Goal: Task Accomplishment & Management: Use online tool/utility

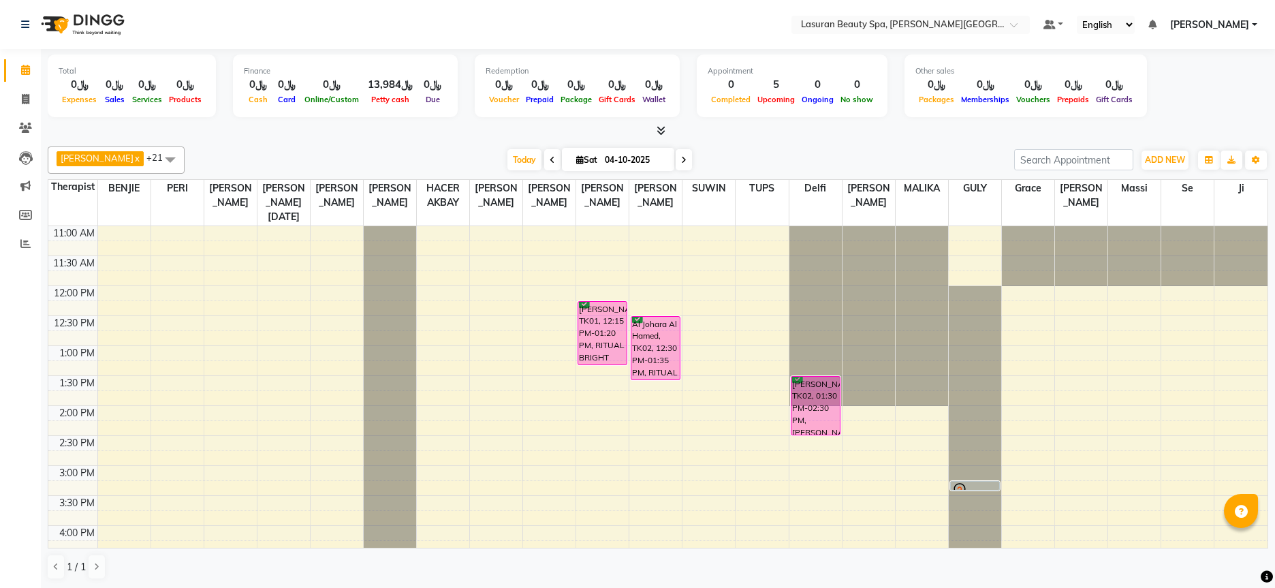
click at [665, 131] on icon at bounding box center [661, 130] width 9 height 10
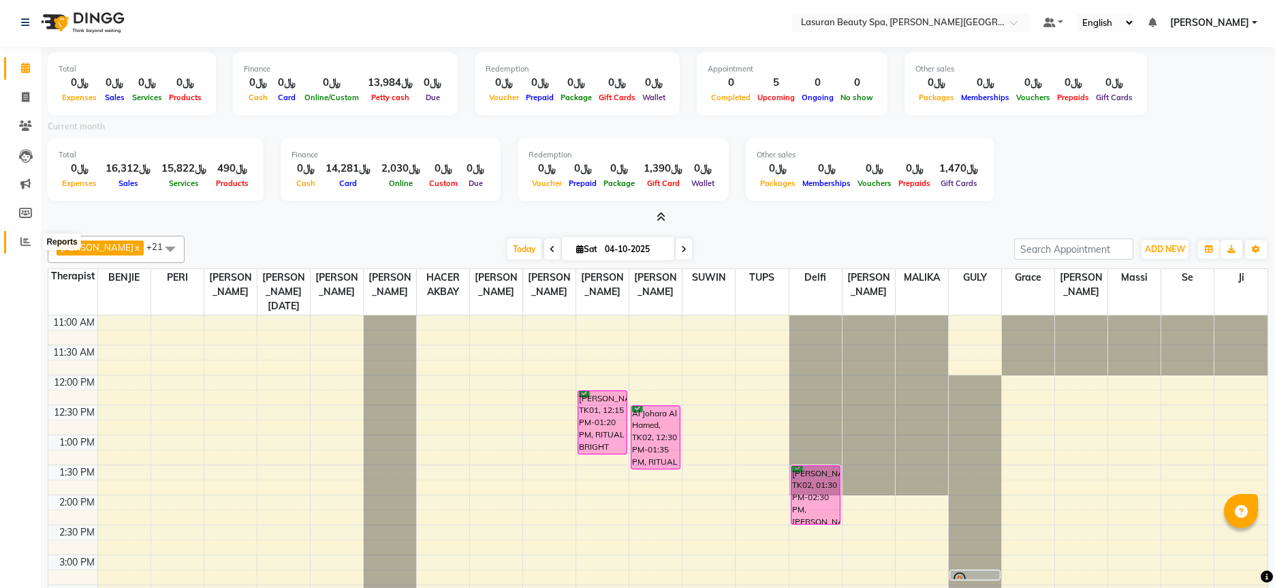
scroll to position [6, 0]
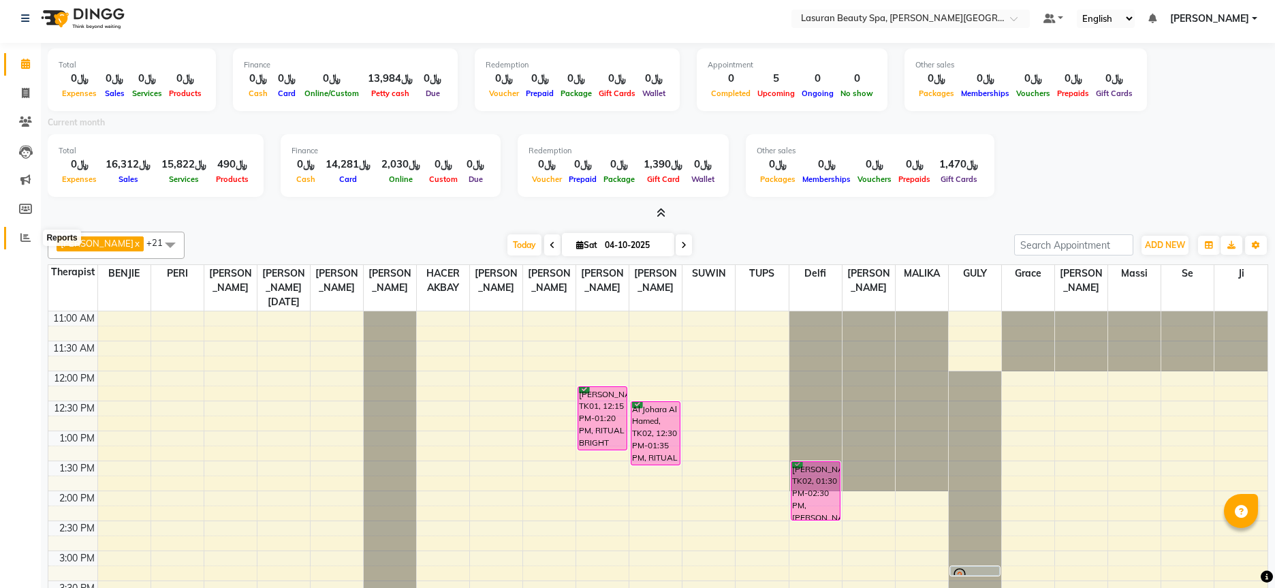
click at [22, 241] on icon at bounding box center [25, 237] width 10 height 10
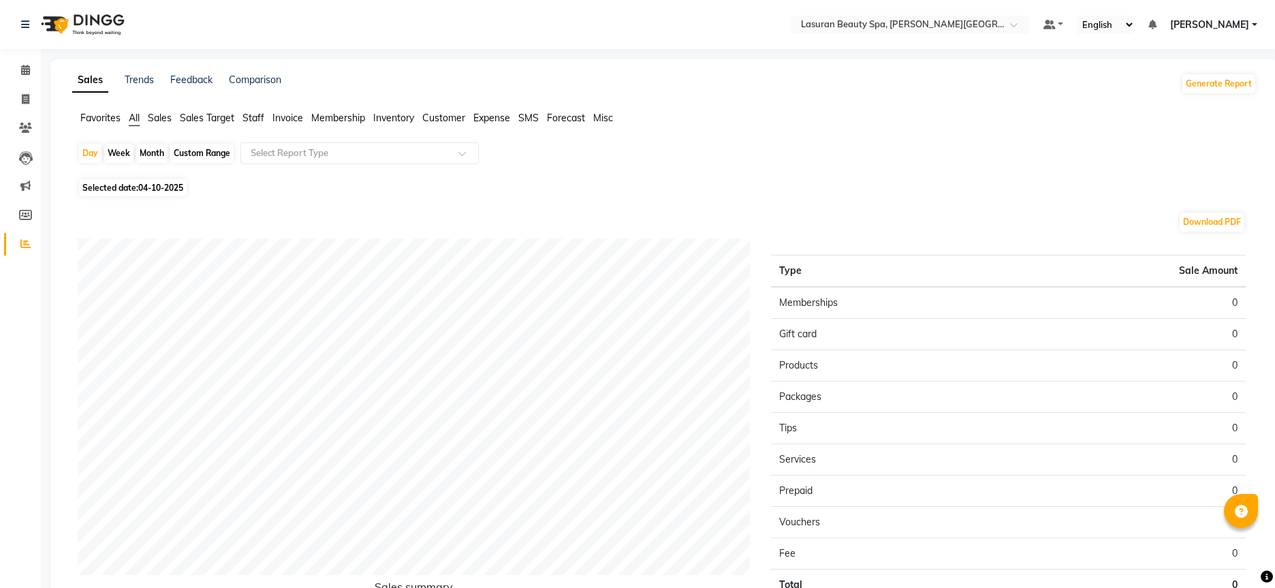
click at [251, 117] on span "Staff" at bounding box center [253, 118] width 22 height 12
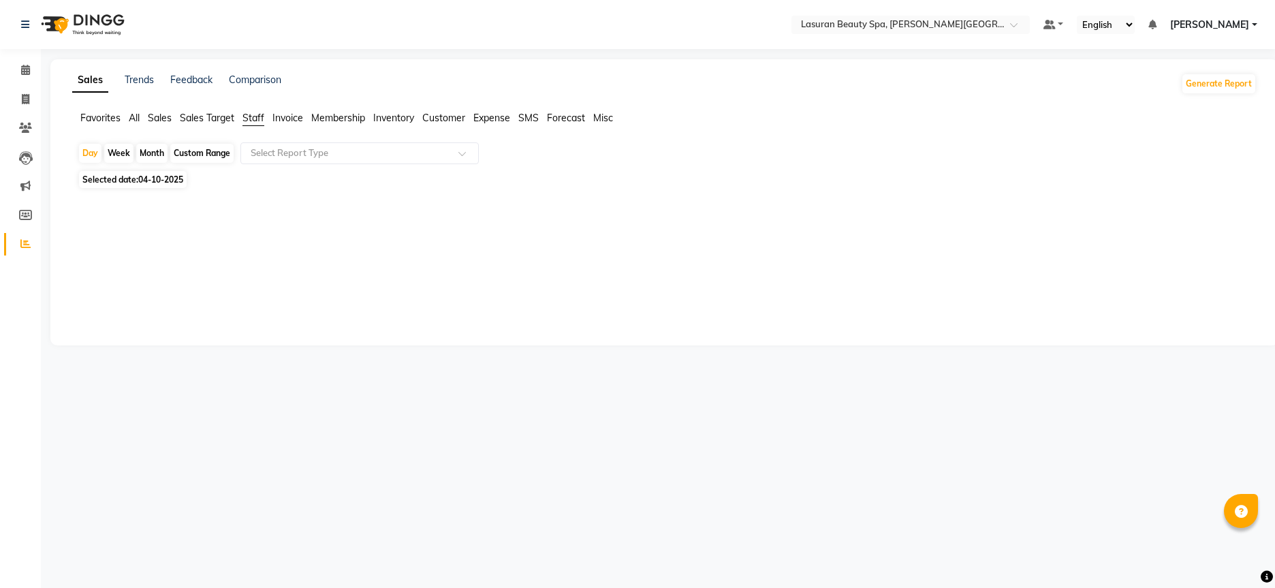
click at [282, 120] on span "Invoice" at bounding box center [287, 118] width 31 height 12
click at [190, 123] on span "Sales Target" at bounding box center [207, 118] width 54 height 12
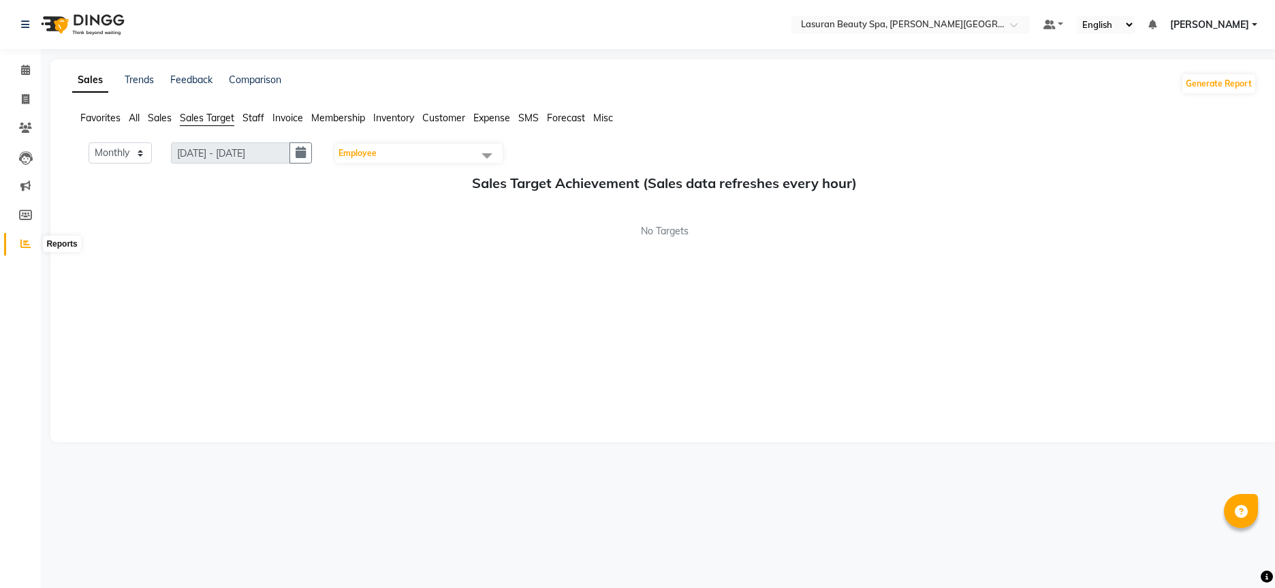
click at [22, 245] on icon at bounding box center [25, 243] width 10 height 10
